Goal: Task Accomplishment & Management: Complete application form

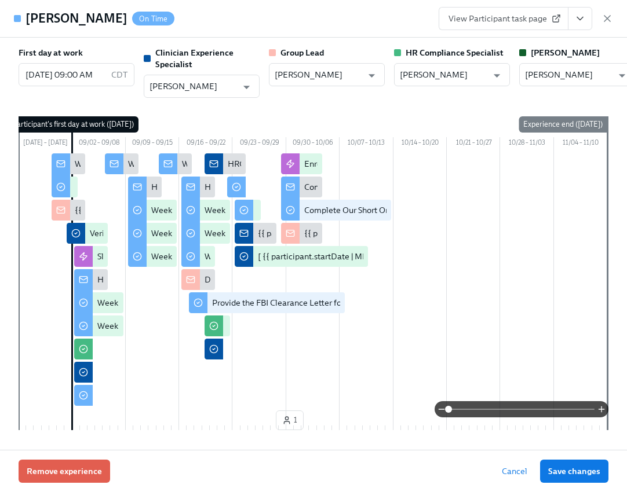
scroll to position [1047, 0]
click at [603, 20] on icon "button" at bounding box center [607, 19] width 12 height 12
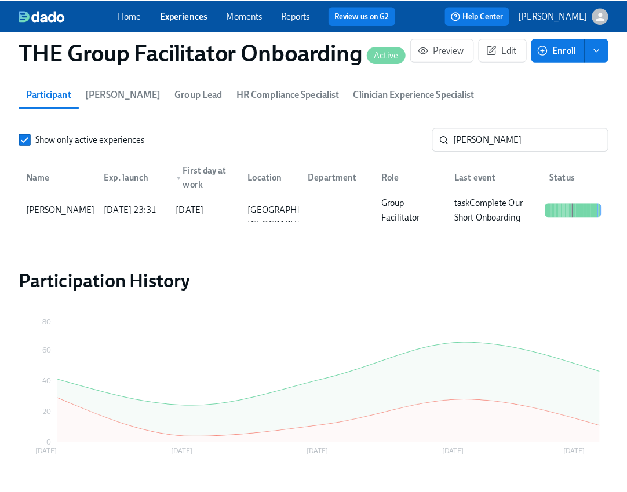
scroll to position [0, 16059]
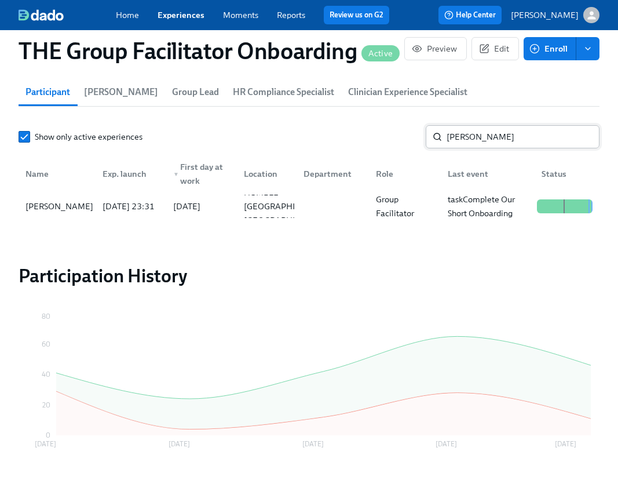
click at [509, 141] on input "[PERSON_NAME]" at bounding box center [523, 136] width 153 height 23
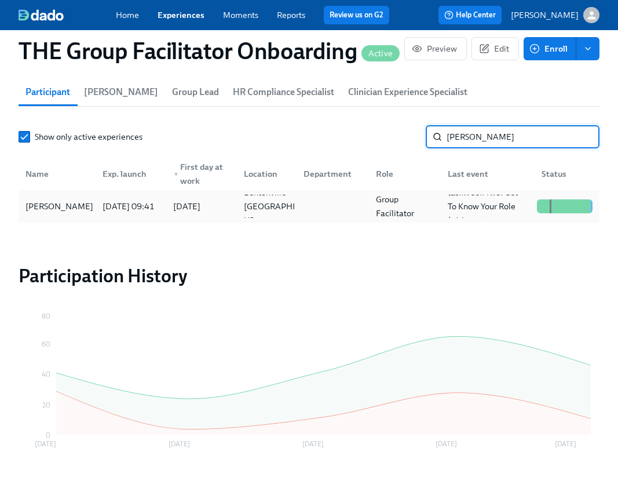
type input "[PERSON_NAME]"
click at [51, 209] on div "[PERSON_NAME]" at bounding box center [59, 206] width 77 height 14
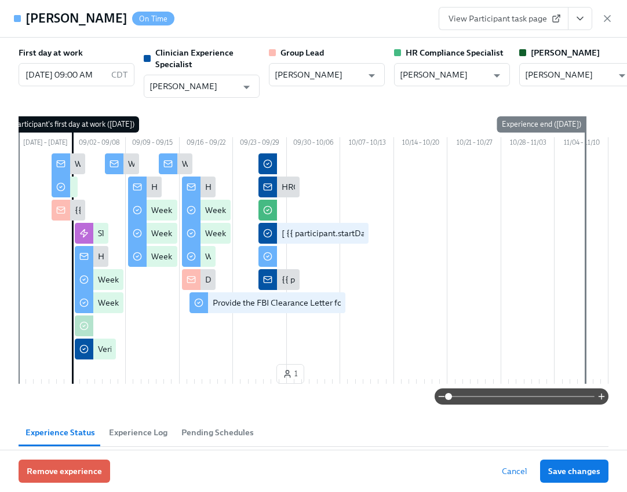
click at [583, 10] on button "View task page" at bounding box center [580, 18] width 24 height 23
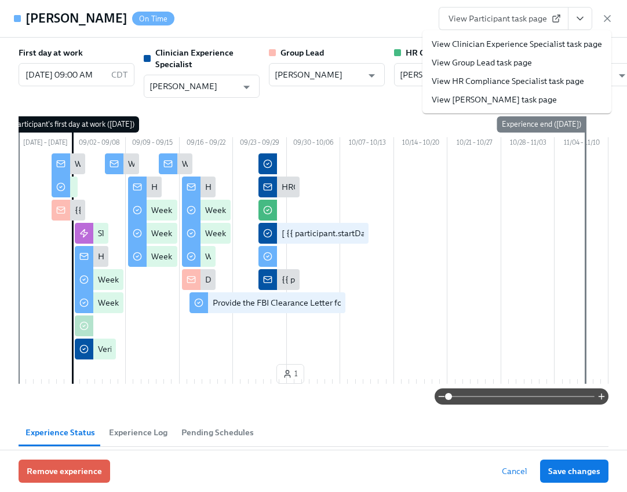
click at [546, 39] on link "View Clinician Experience Specialist task page" at bounding box center [517, 44] width 170 height 12
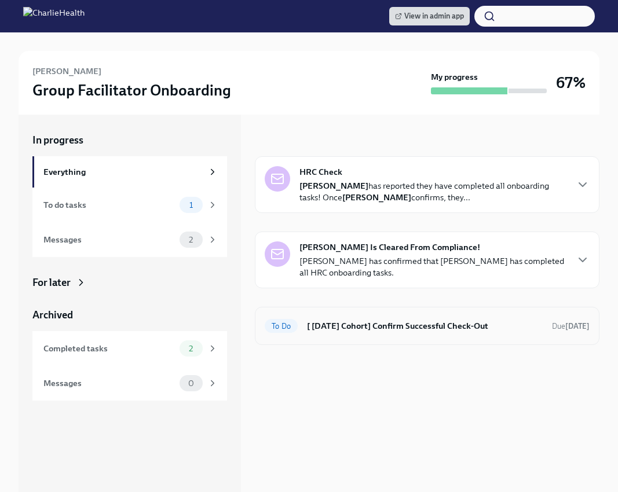
click at [443, 325] on h6 "[ [DATE] Cohort] Confirm Successful Check-Out" at bounding box center [425, 326] width 236 height 13
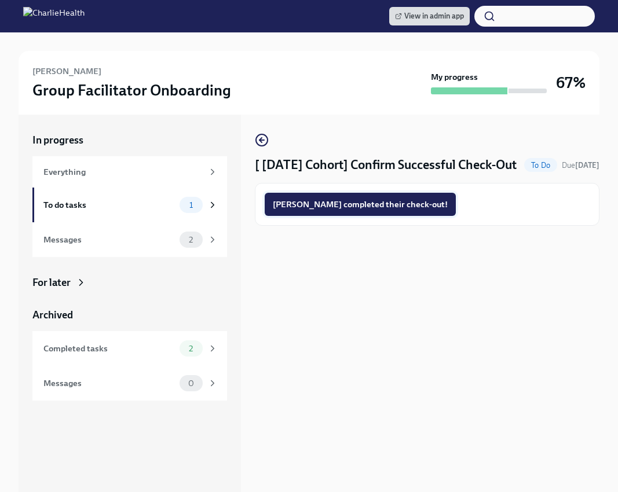
click at [378, 210] on span "Luke completed their check-out!" at bounding box center [360, 205] width 175 height 12
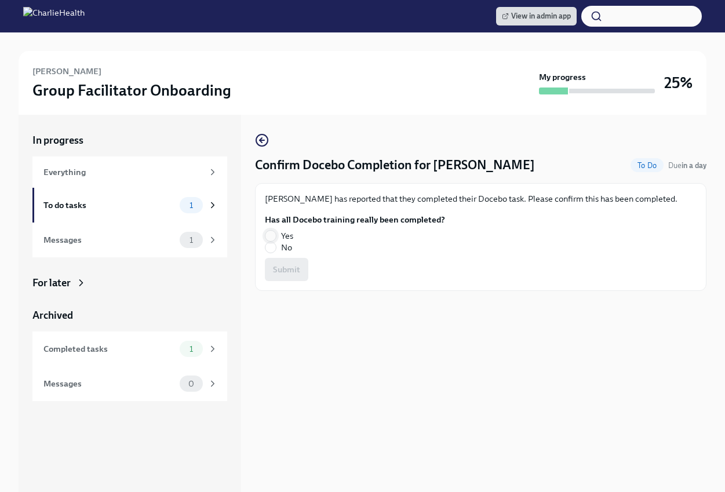
click at [271, 234] on input "Yes" at bounding box center [270, 236] width 10 height 10
radio input "true"
click at [283, 264] on span "Submit" at bounding box center [286, 270] width 27 height 12
